Goal: Check status: Verify the current state of an ongoing process or item

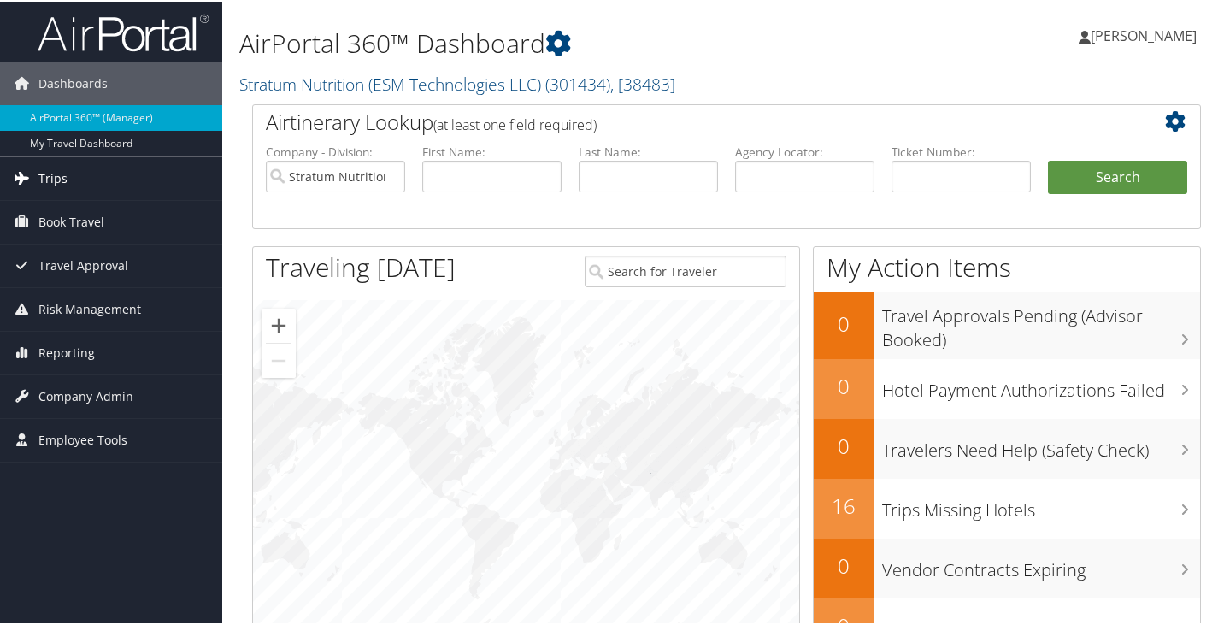
click at [55, 177] on span "Trips" at bounding box center [52, 177] width 29 height 43
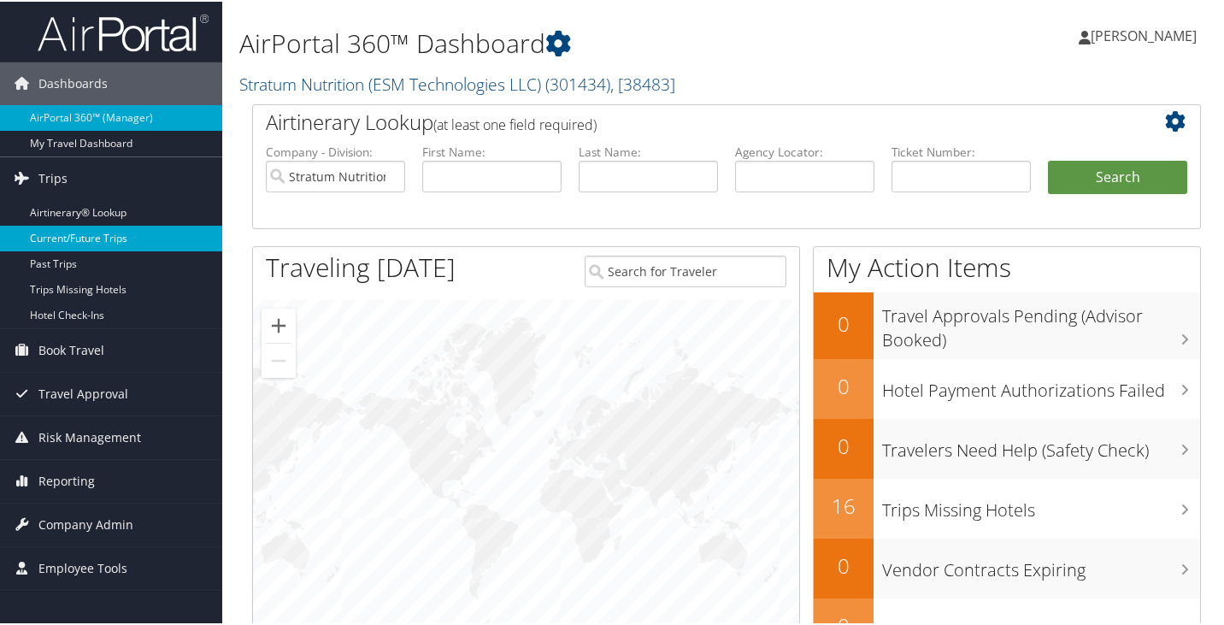
click at [82, 232] on link "Current/Future Trips" at bounding box center [111, 237] width 222 height 26
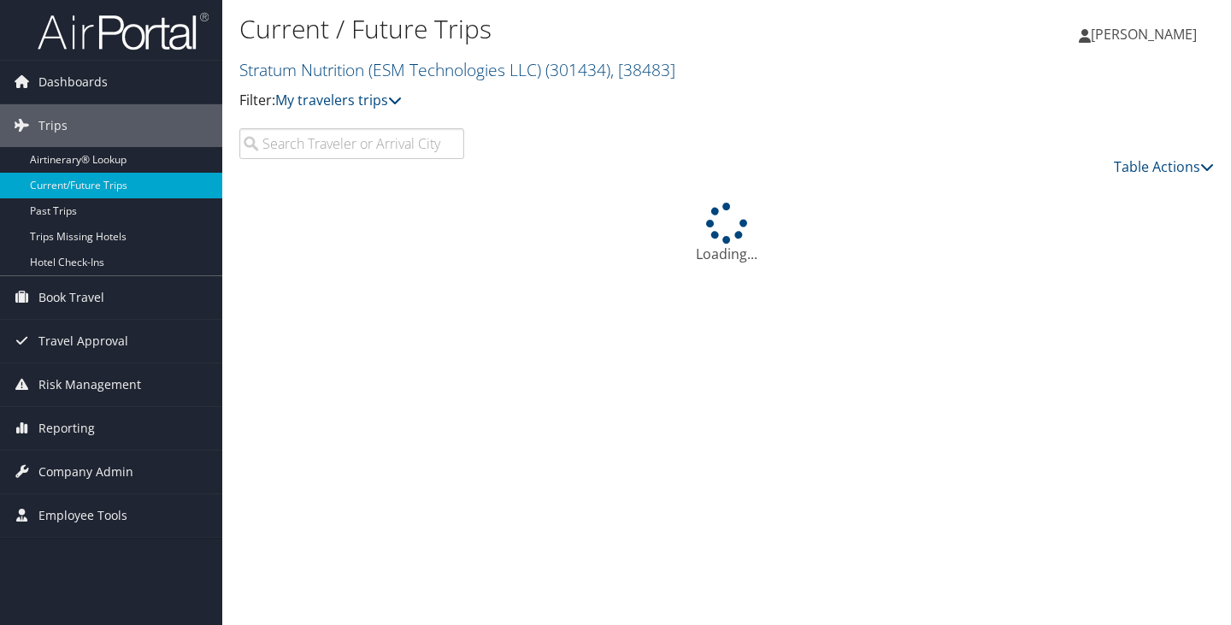
click at [309, 142] on input "search" at bounding box center [351, 143] width 225 height 31
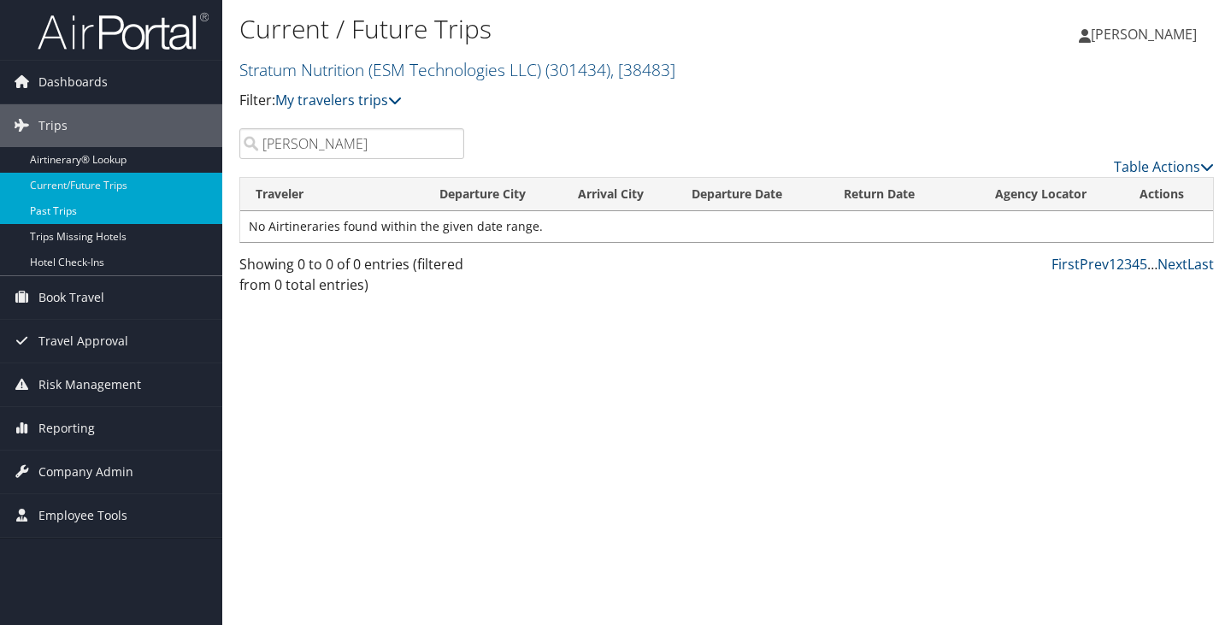
type input "[PERSON_NAME]"
click at [71, 205] on link "Past Trips" at bounding box center [111, 211] width 222 height 26
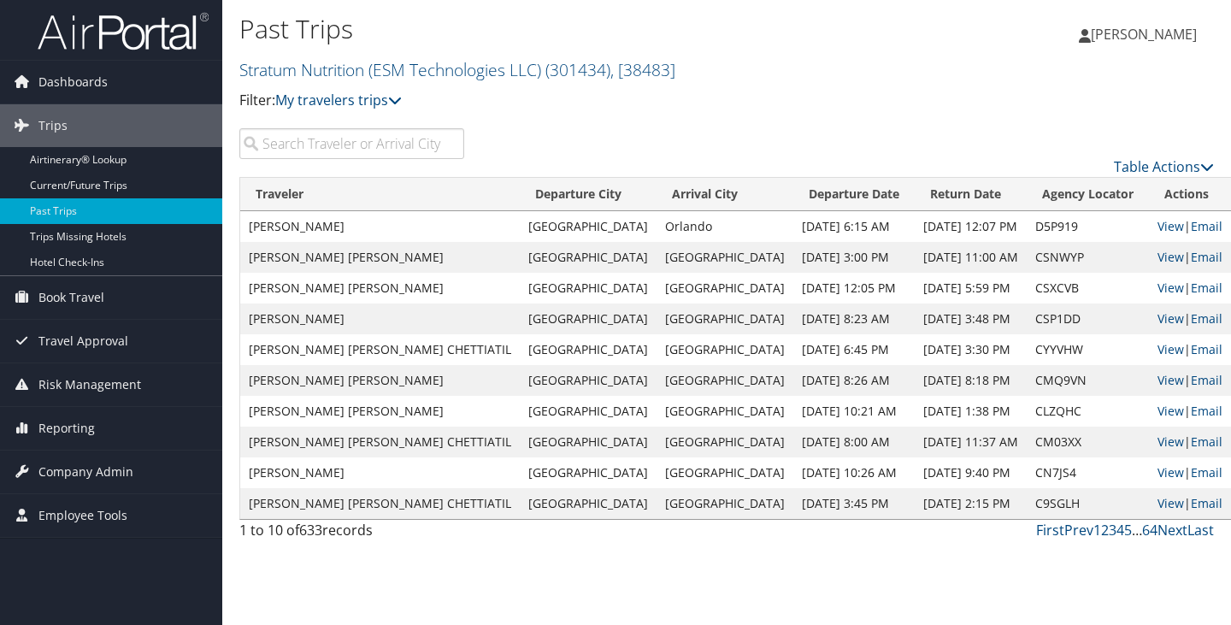
drag, startPoint x: 373, startPoint y: 153, endPoint x: 375, endPoint y: 134, distance: 19.0
click at [374, 144] on input "search" at bounding box center [351, 143] width 225 height 31
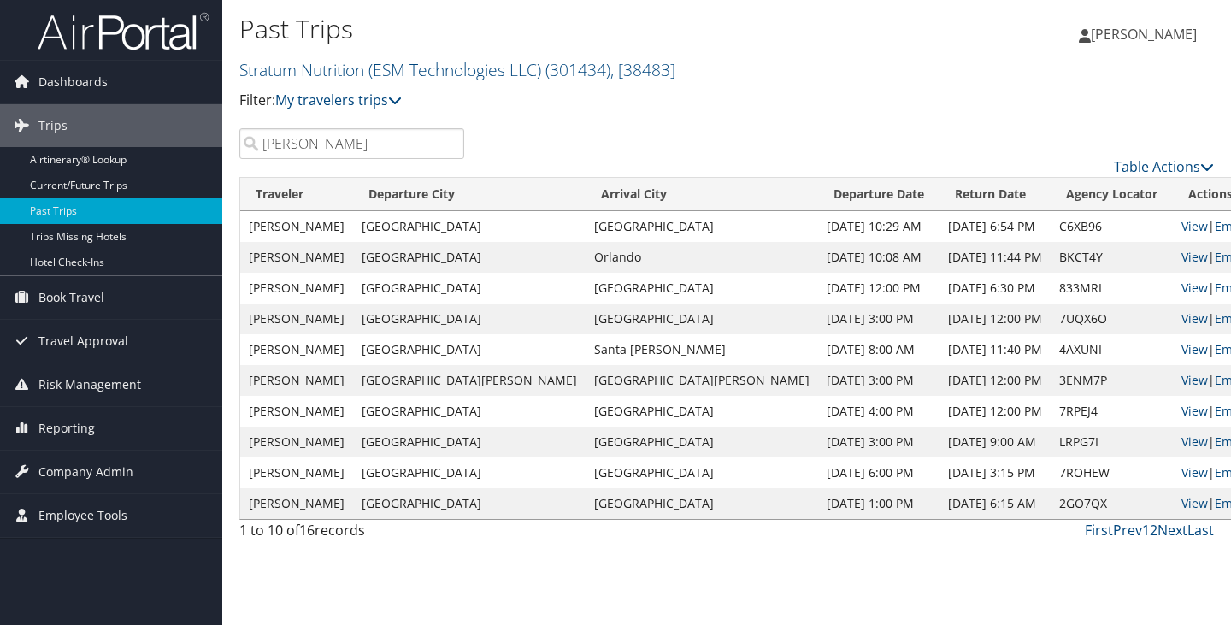
type input "[PERSON_NAME]"
click at [1181, 229] on link "View" at bounding box center [1194, 226] width 27 height 16
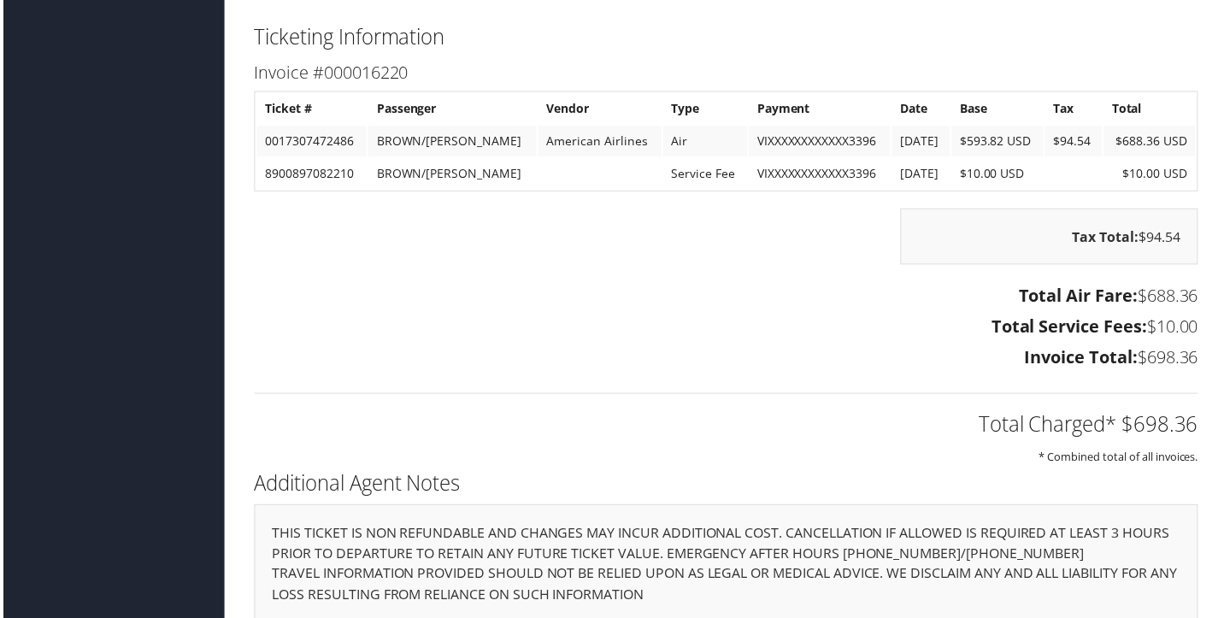
scroll to position [2223, 0]
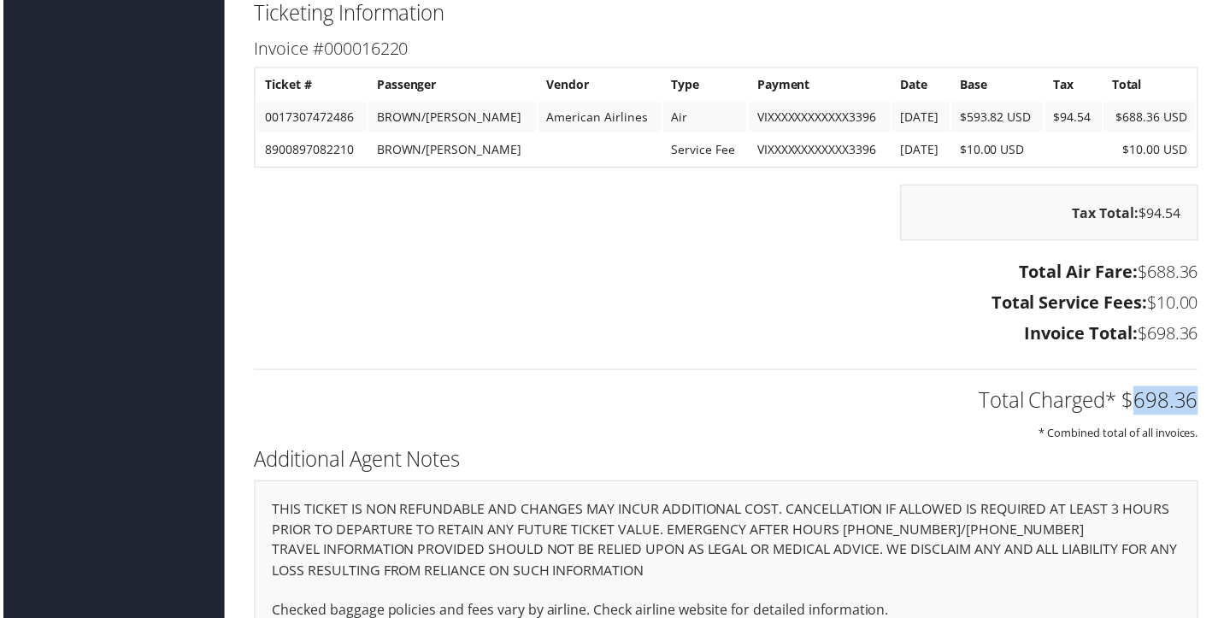
drag, startPoint x: 1128, startPoint y: 398, endPoint x: 1199, endPoint y: 404, distance: 71.2
click at [1199, 404] on div "Total Charged* $698.36 * Combined total of all invoices." at bounding box center [726, 399] width 975 height 91
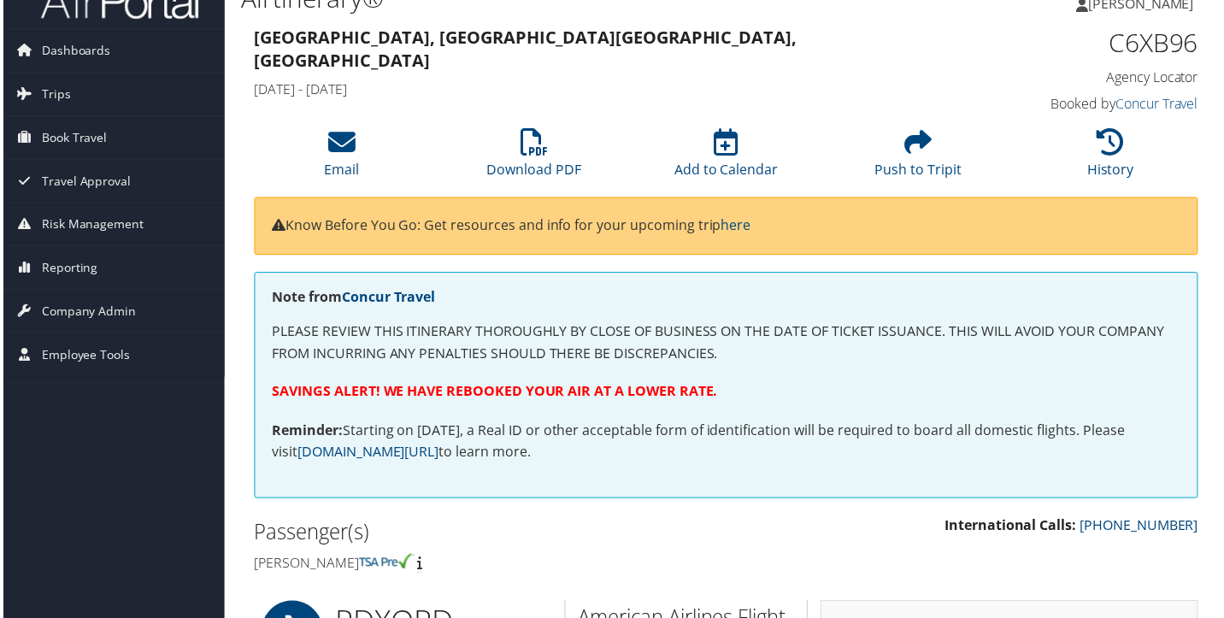
scroll to position [0, 0]
